Goal: Task Accomplishment & Management: Use online tool/utility

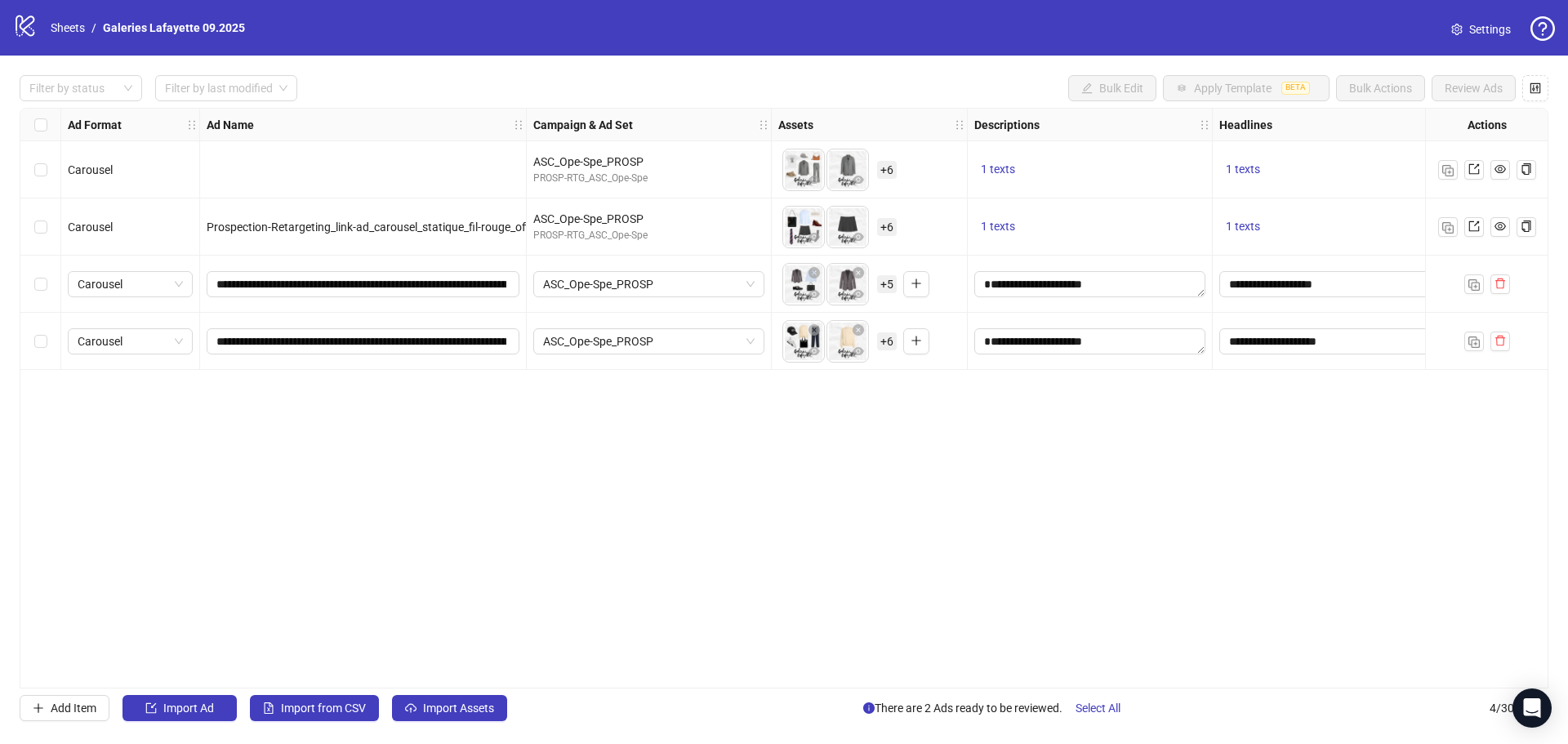
click at [884, 287] on span "+ 5" at bounding box center [887, 284] width 20 height 18
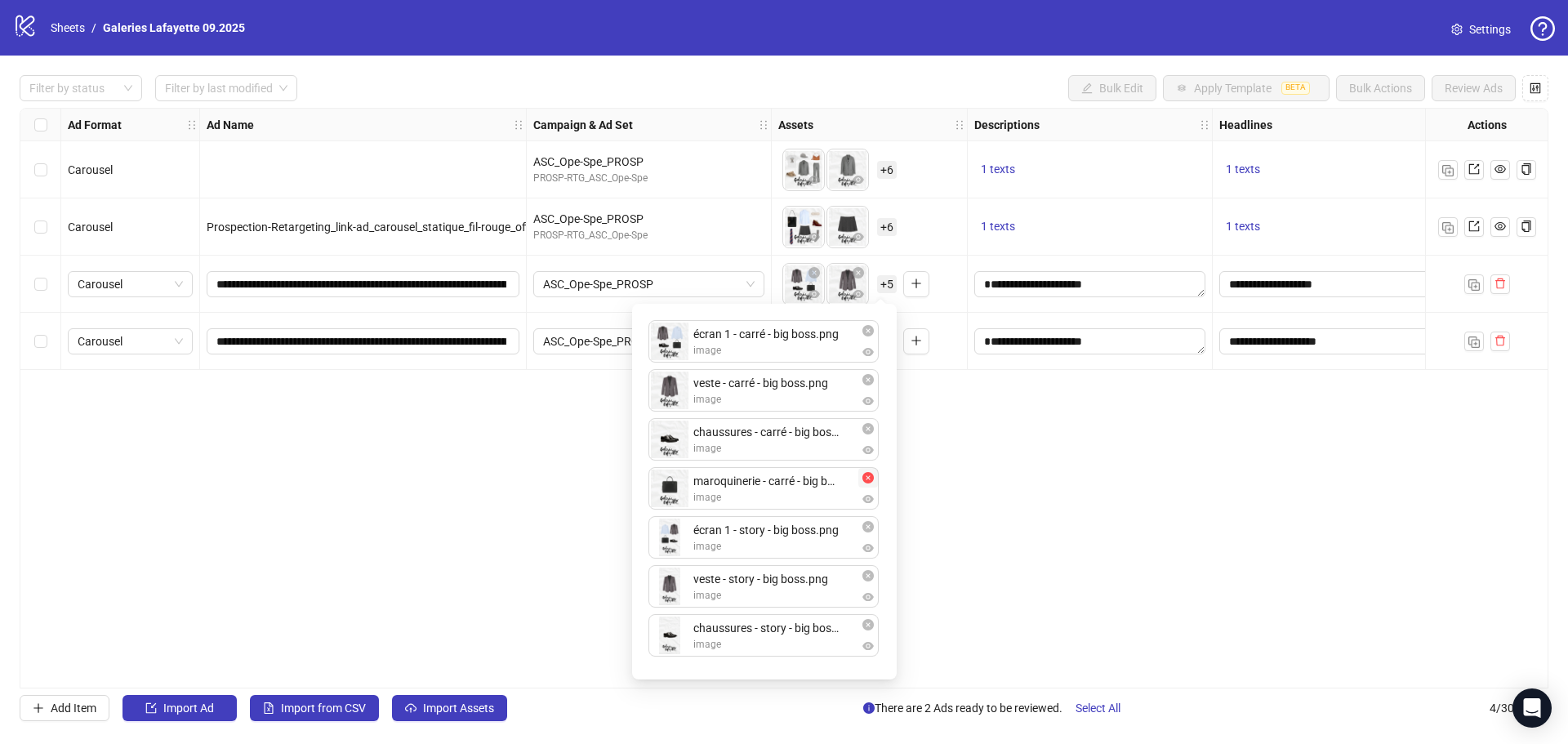
click at [872, 478] on icon "close-circle" at bounding box center [868, 478] width 11 height 11
click at [999, 430] on div "**********" at bounding box center [784, 398] width 1529 height 580
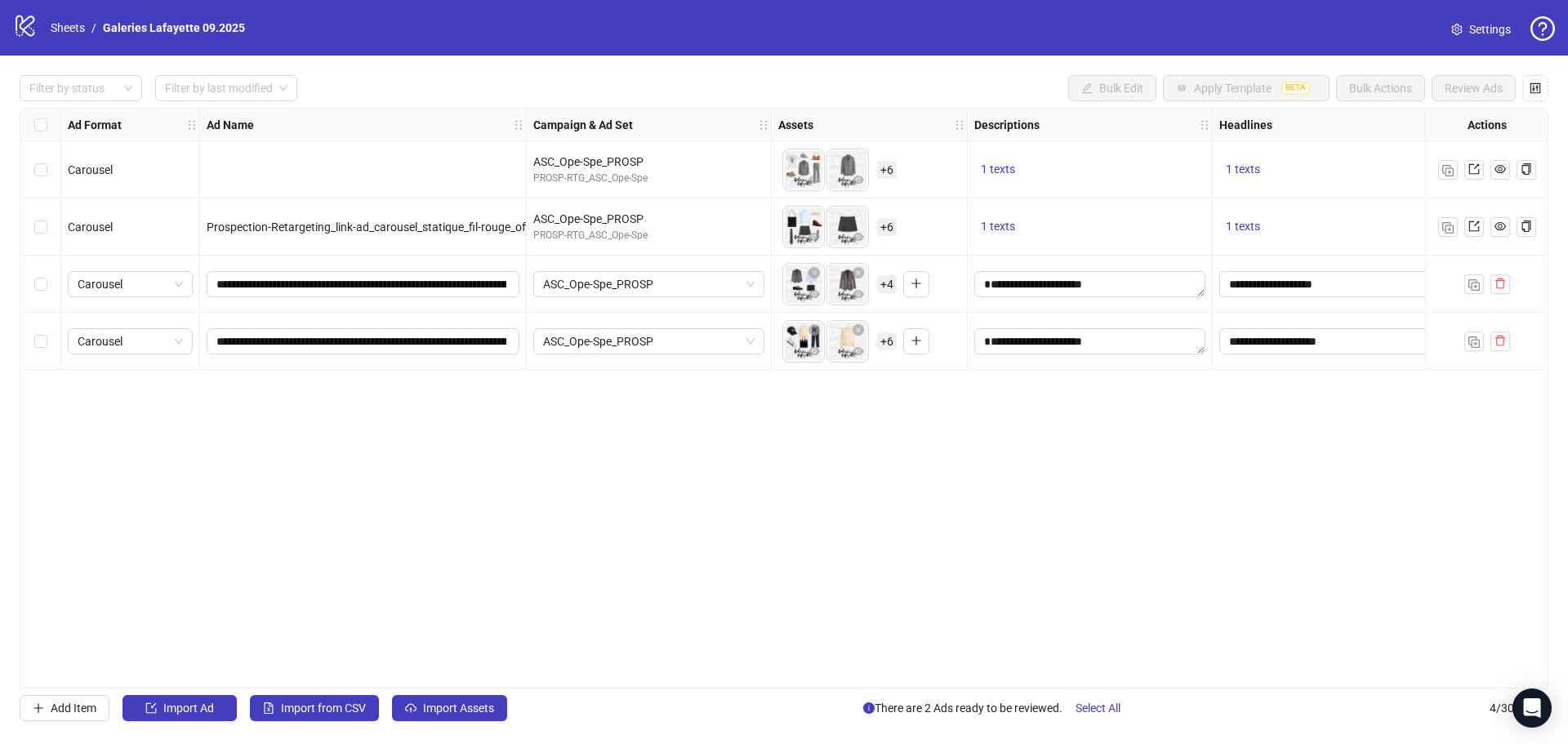
click at [888, 337] on span "+ 6" at bounding box center [887, 341] width 20 height 18
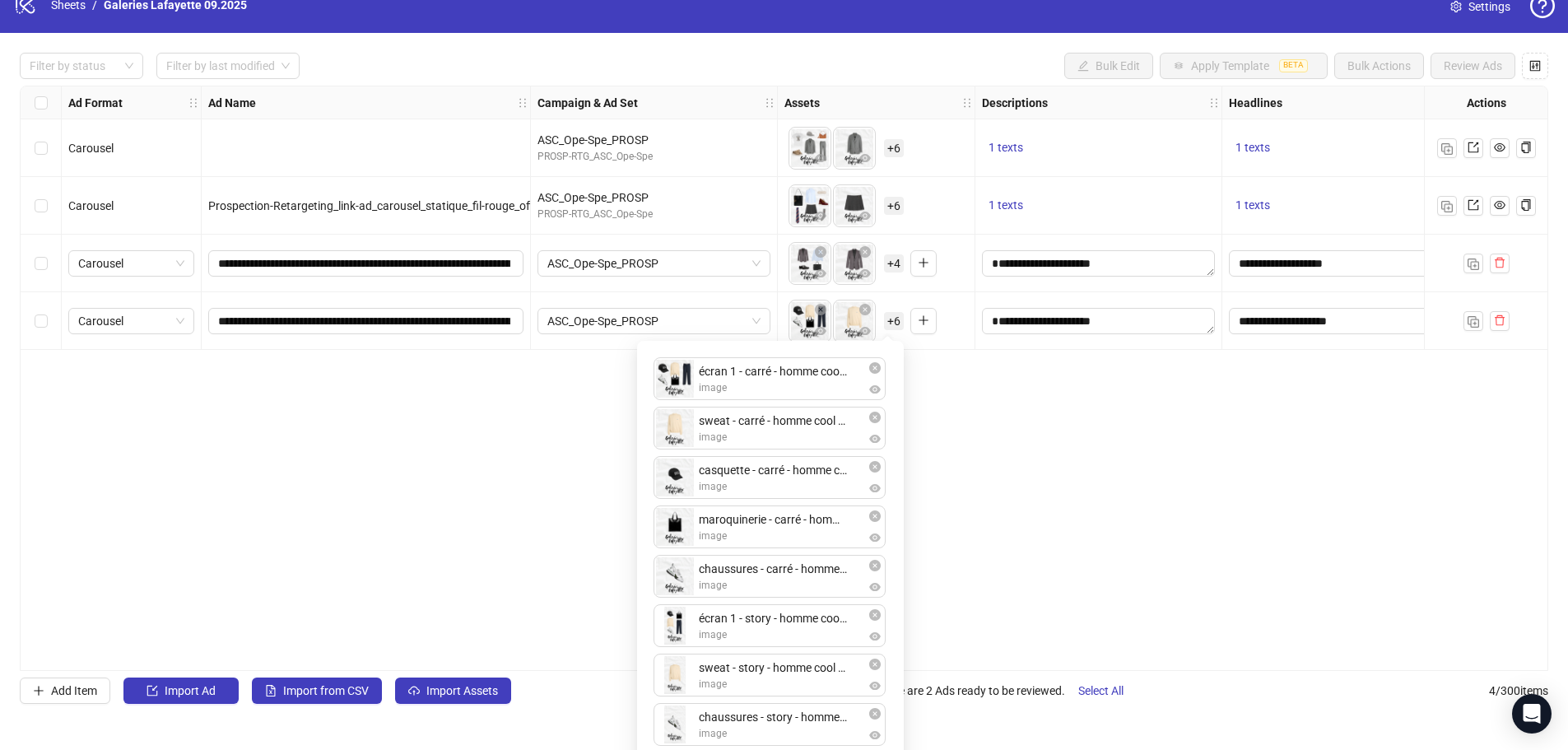
scroll to position [42, 0]
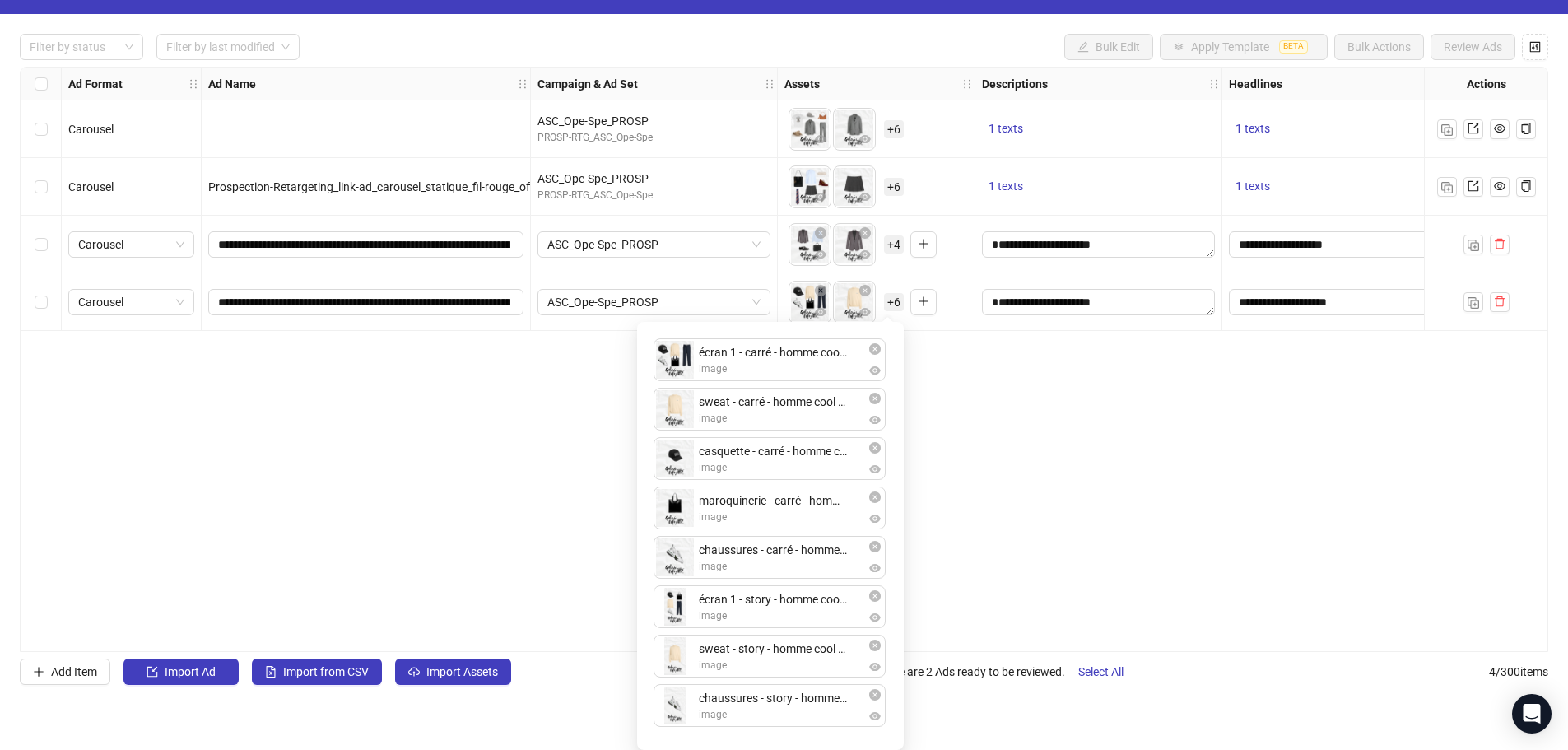
click at [893, 246] on span "+ 4" at bounding box center [894, 244] width 20 height 18
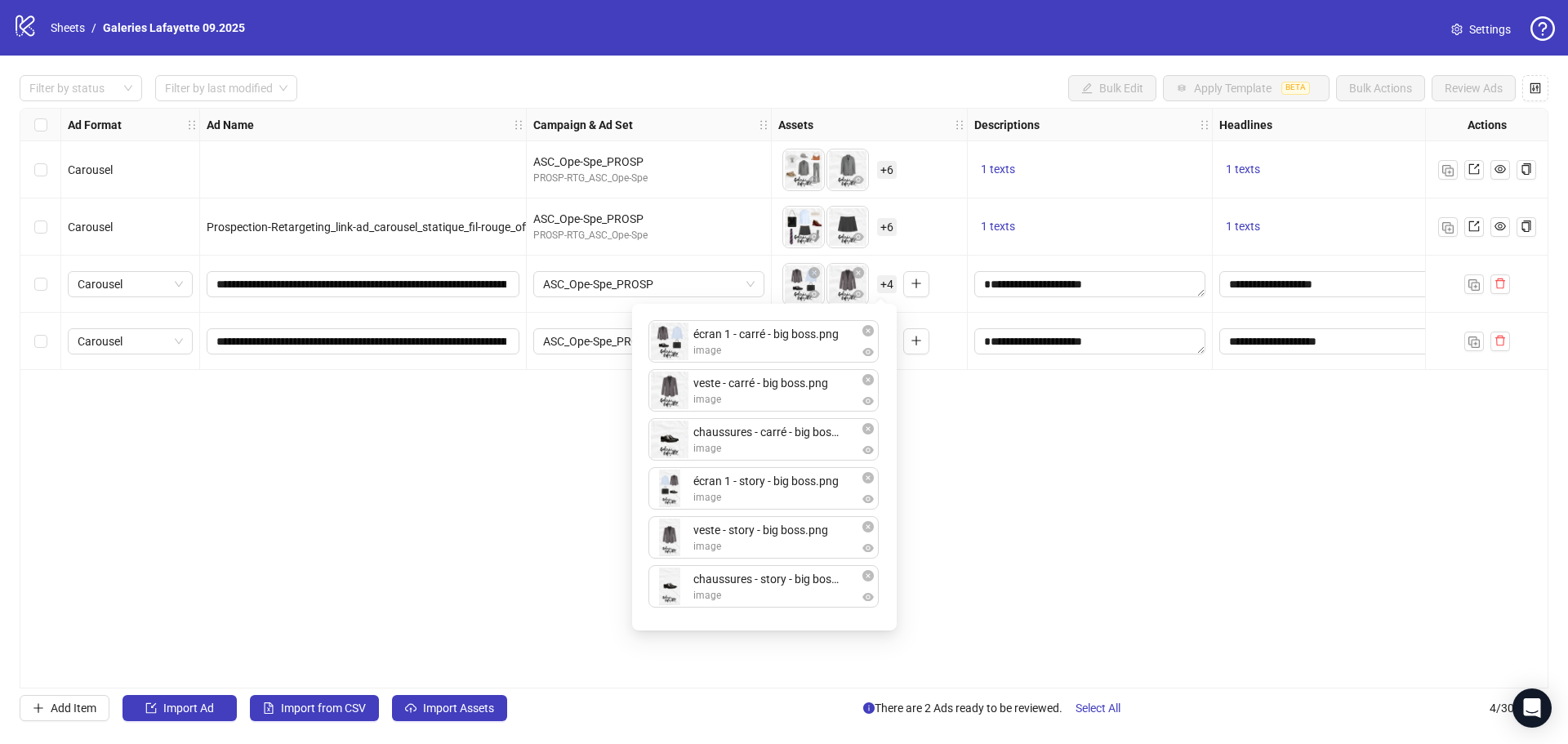
click at [955, 449] on div "**********" at bounding box center [784, 398] width 1529 height 580
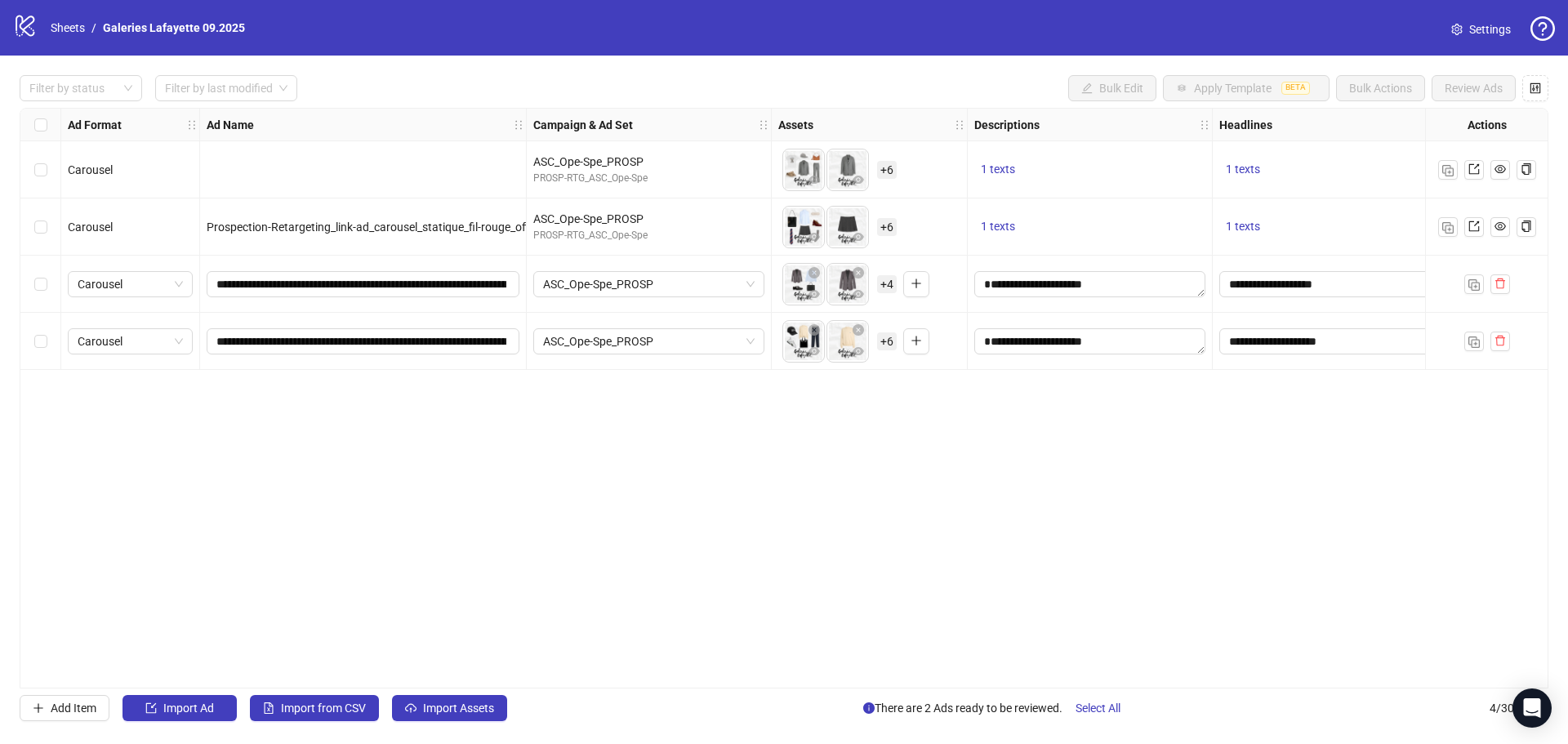
click at [886, 341] on span "+ 6" at bounding box center [887, 341] width 20 height 18
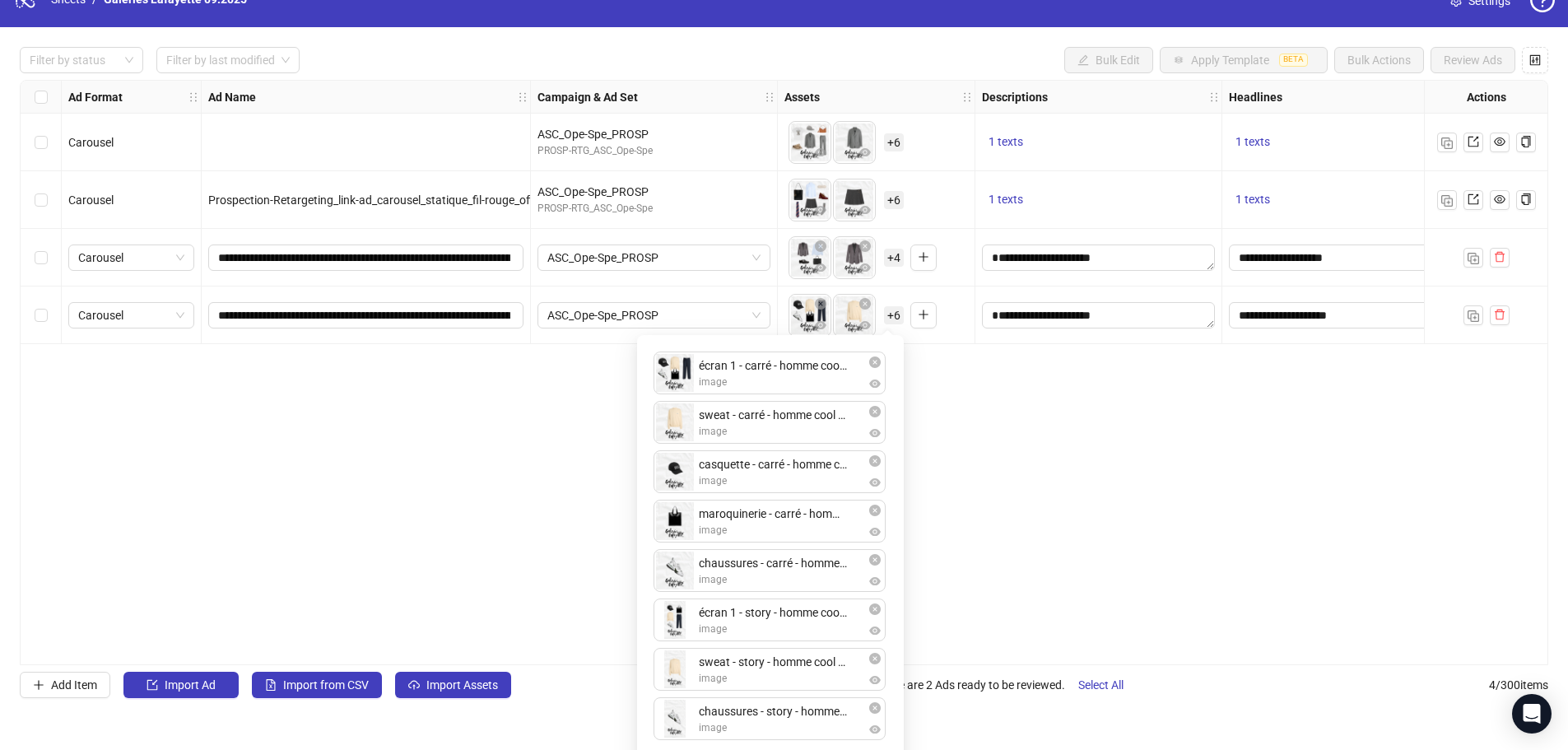
scroll to position [42, 0]
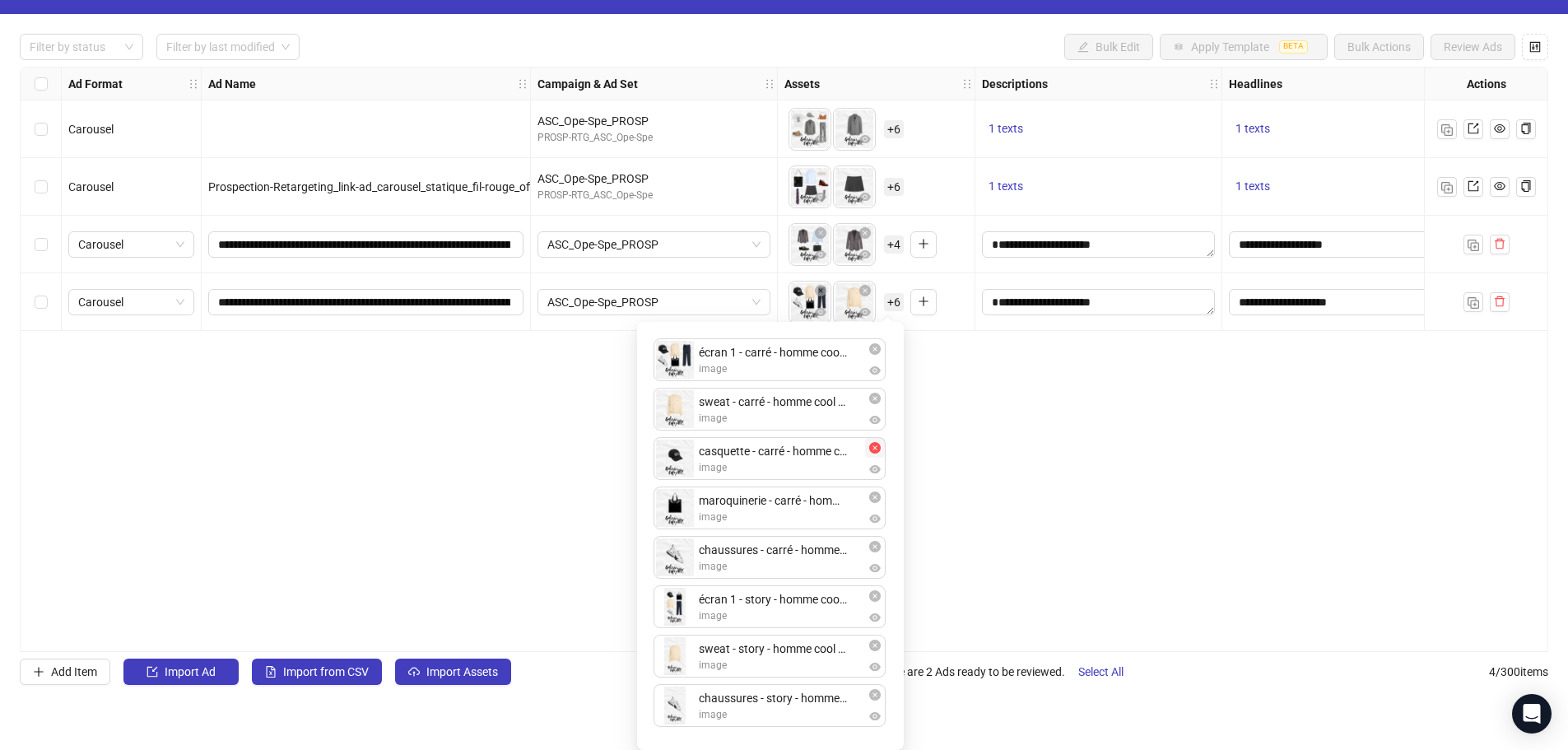
click at [879, 448] on icon "close-circle" at bounding box center [874, 447] width 11 height 11
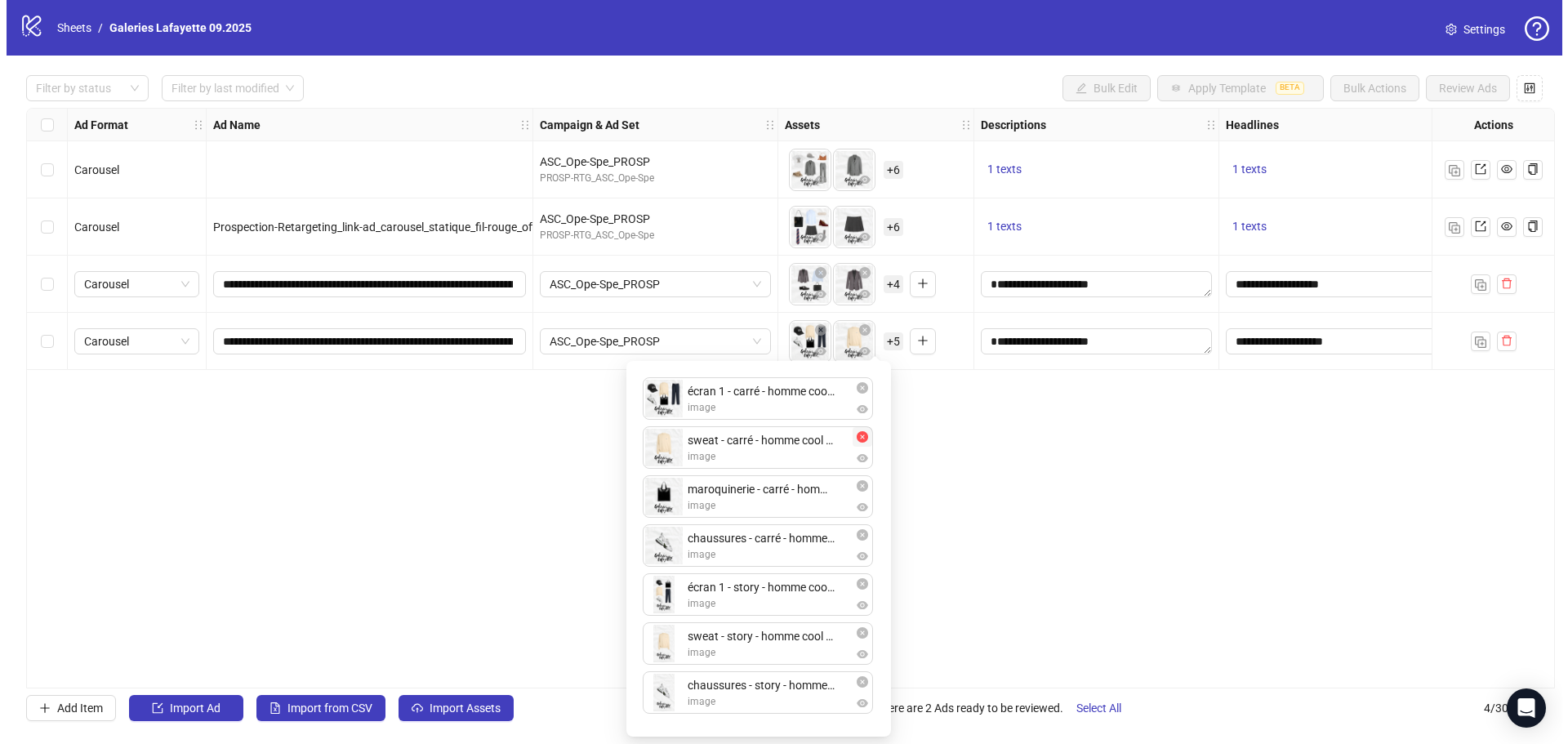
scroll to position [0, 0]
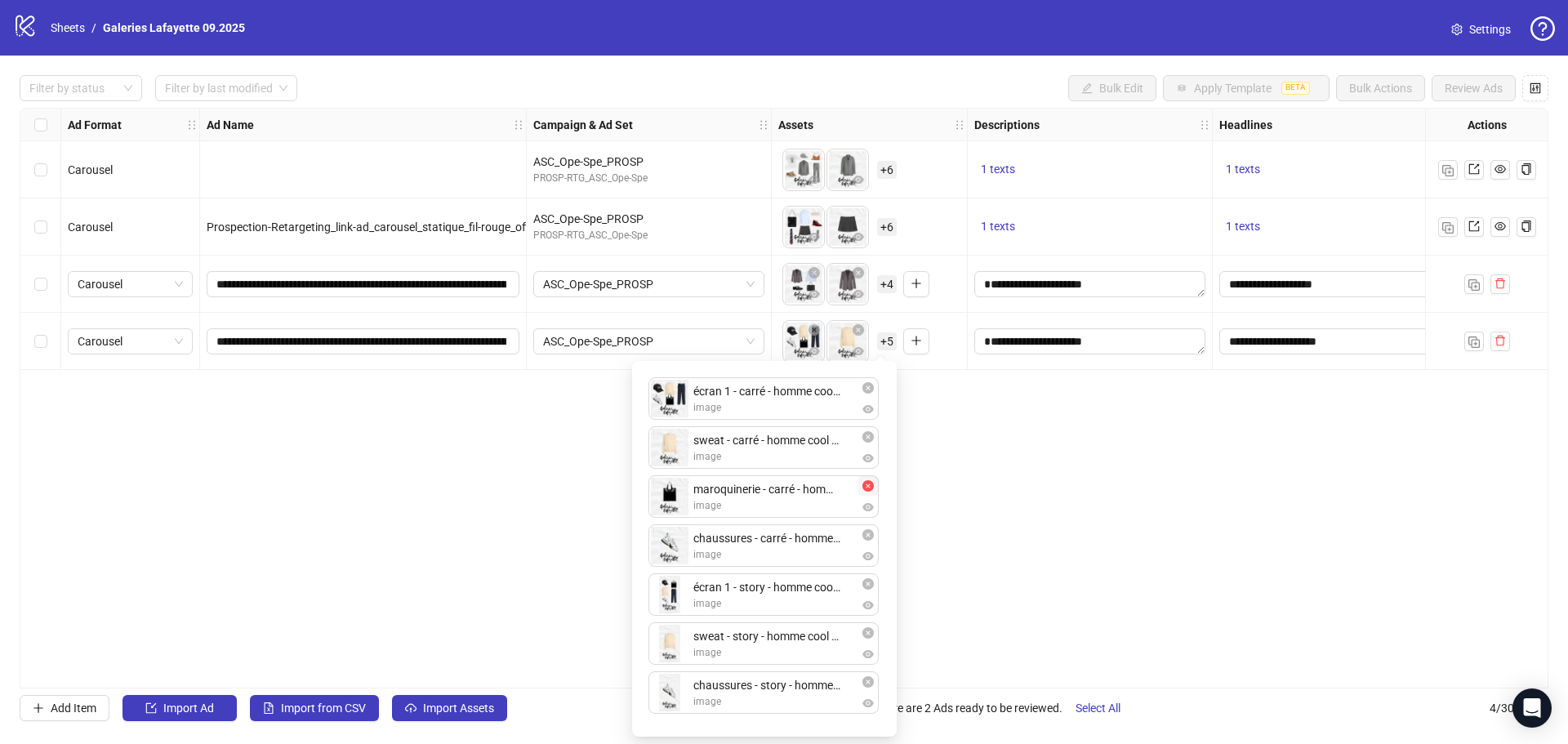
click at [870, 486] on icon "close-circle" at bounding box center [868, 486] width 11 height 11
click at [1024, 466] on div "**********" at bounding box center [784, 398] width 1529 height 580
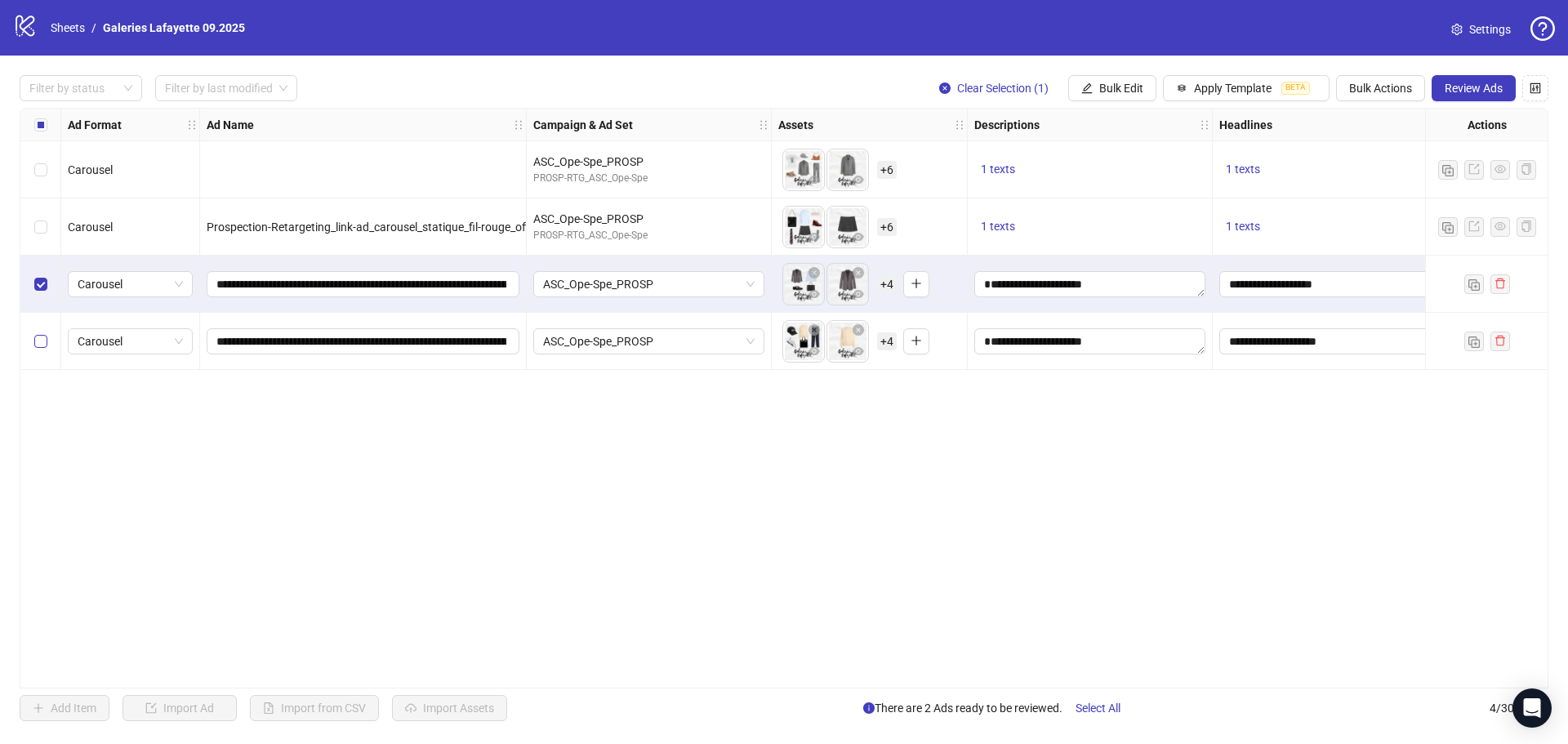
click at [40, 334] on label "Select row 4" at bounding box center [40, 341] width 13 height 18
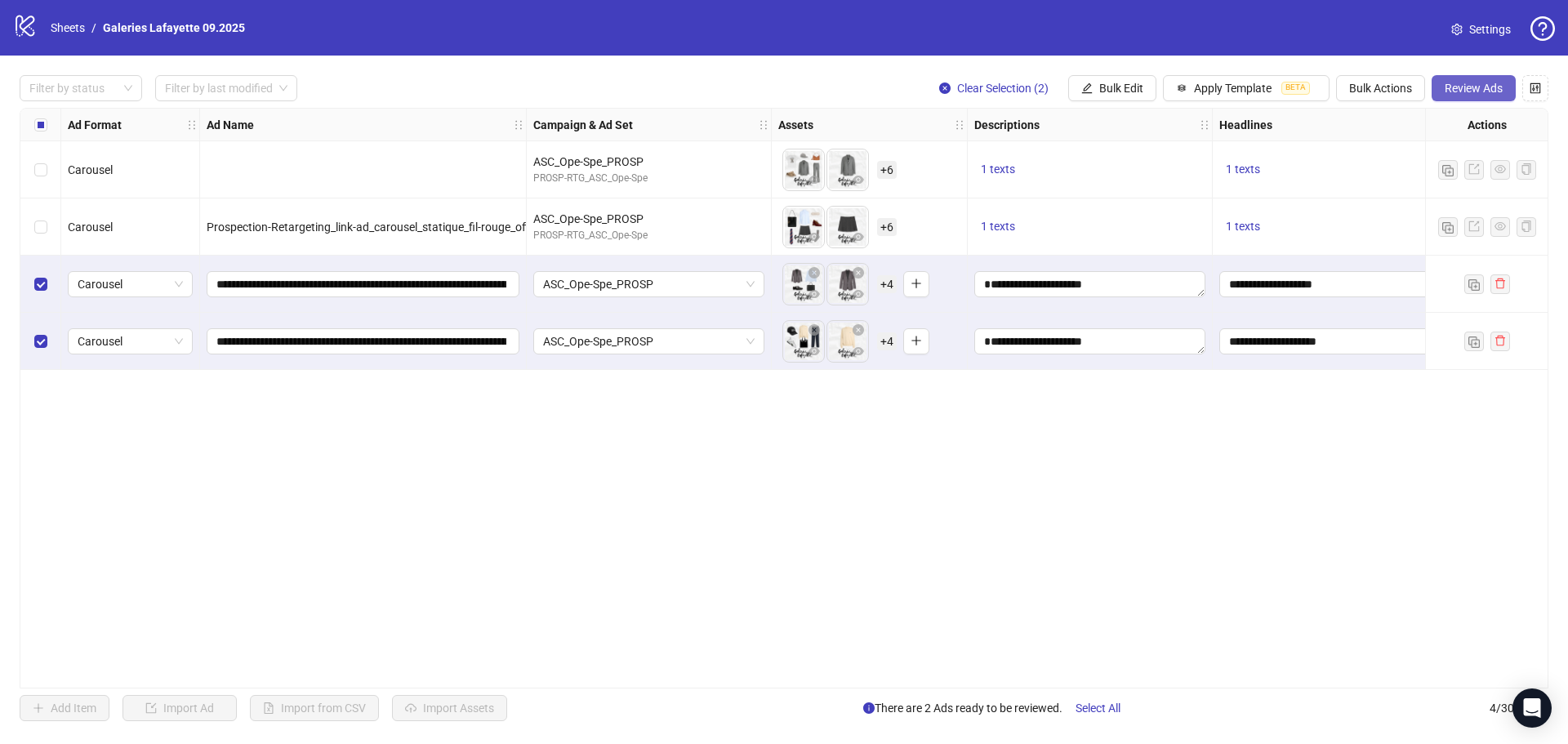
click at [1480, 96] on button "Review Ads" at bounding box center [1473, 88] width 84 height 26
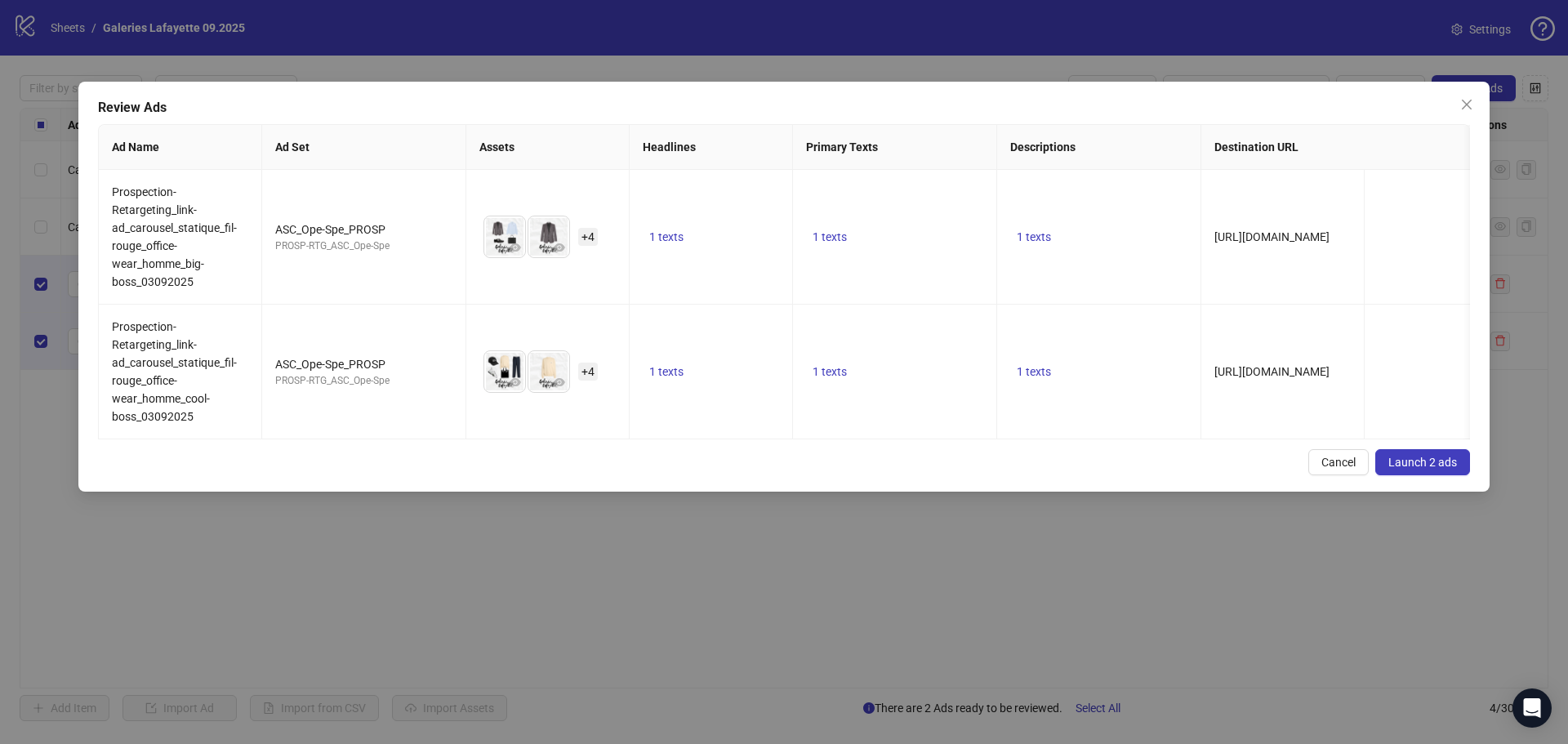
click at [1421, 465] on button "Launch 2 ads" at bounding box center [1423, 462] width 95 height 26
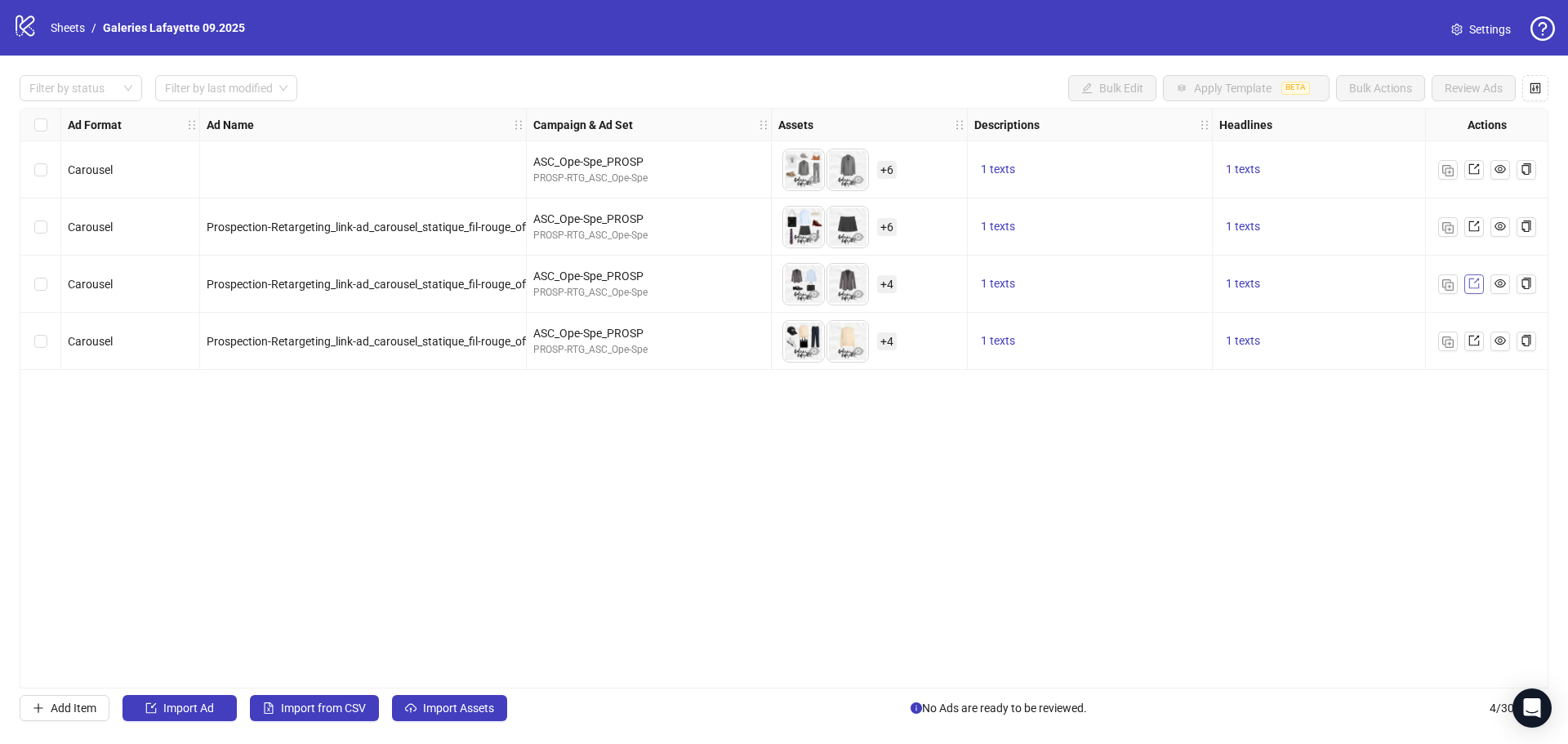
click at [1474, 286] on icon "export" at bounding box center [1474, 283] width 11 height 11
click at [1480, 345] on link at bounding box center [1474, 341] width 20 height 20
